Goal: Find specific page/section: Find specific page/section

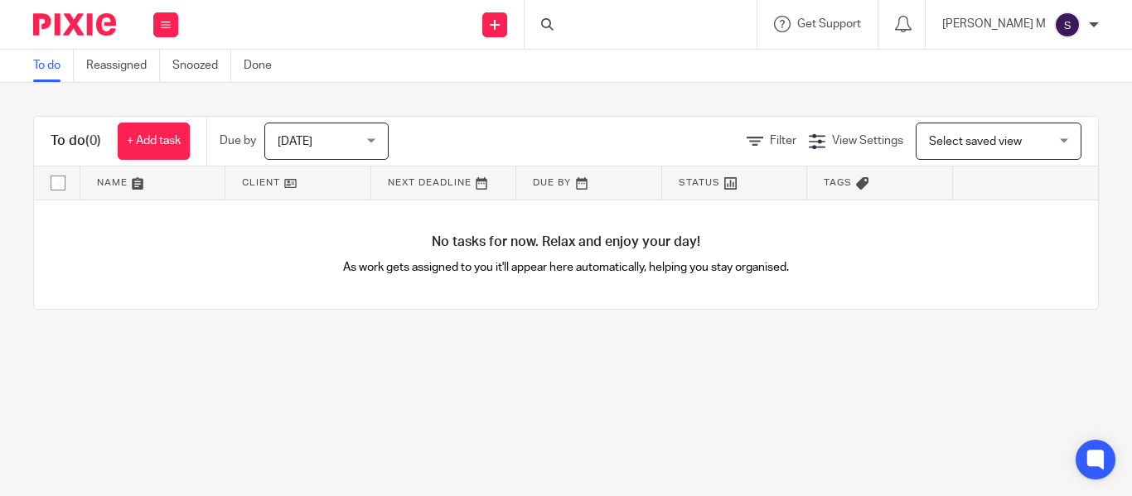
click at [634, 20] on div at bounding box center [640, 24] width 232 height 49
click at [614, 26] on input "Search" at bounding box center [632, 27] width 149 height 15
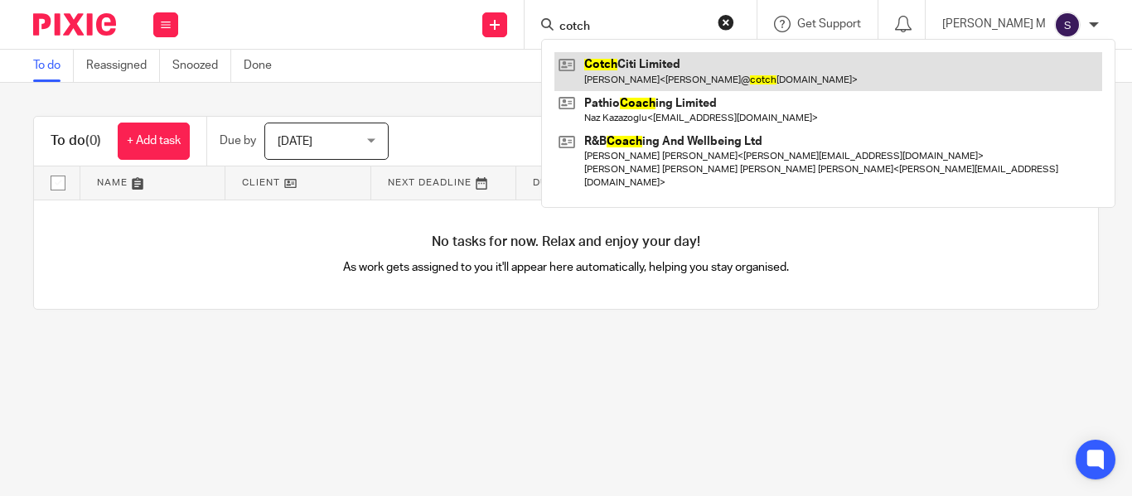
type input "cotch"
click at [624, 55] on link at bounding box center [828, 71] width 548 height 38
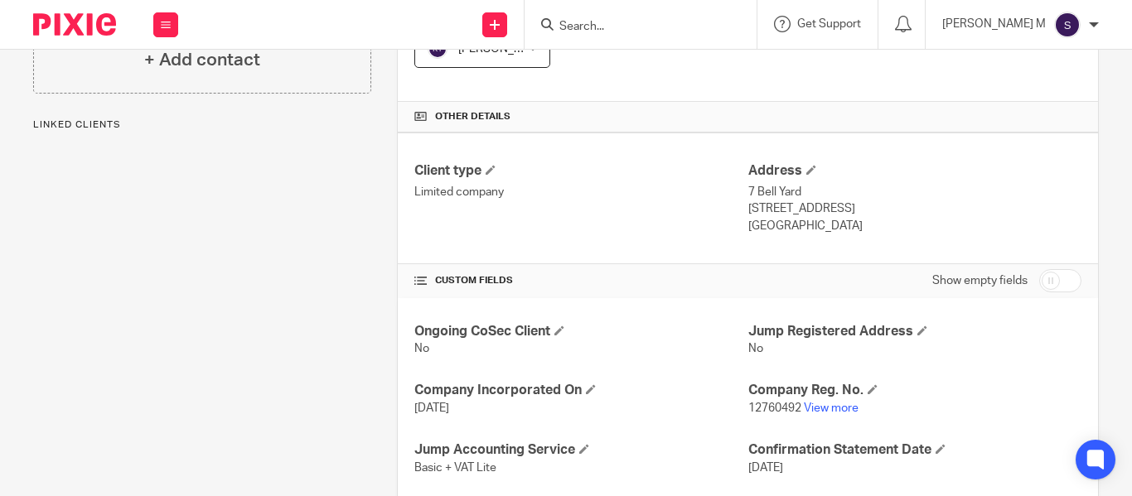
scroll to position [575, 0]
